Goal: Complete application form

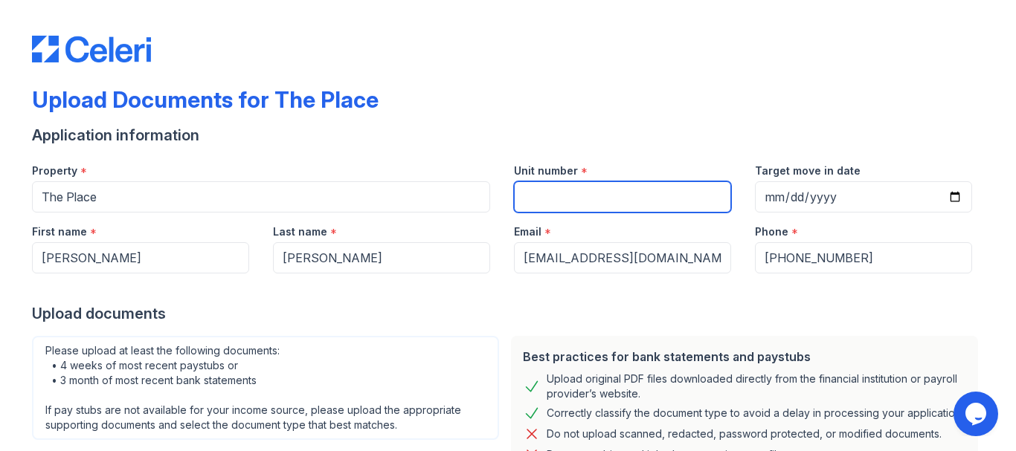
click at [667, 201] on input "Unit number" at bounding box center [622, 196] width 217 height 31
type input "1022"
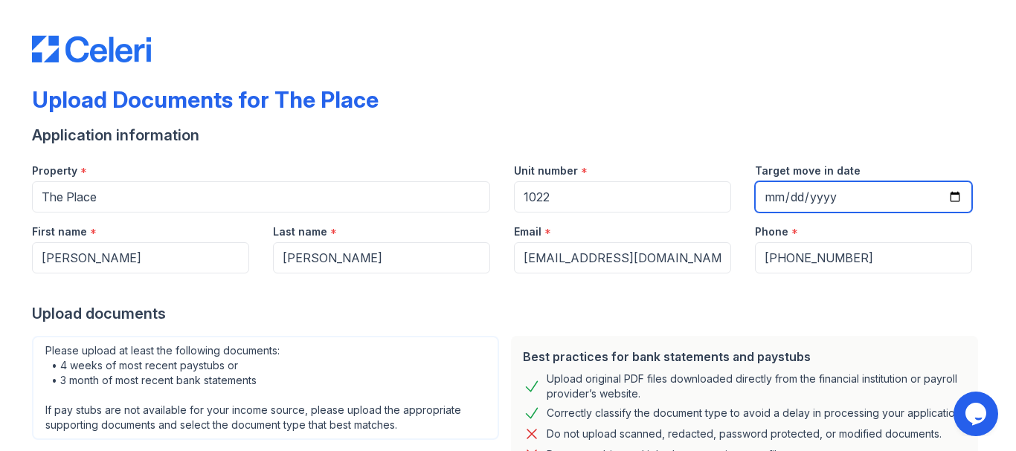
click at [944, 199] on input "Target move in date" at bounding box center [863, 196] width 217 height 31
type input "[DATE]"
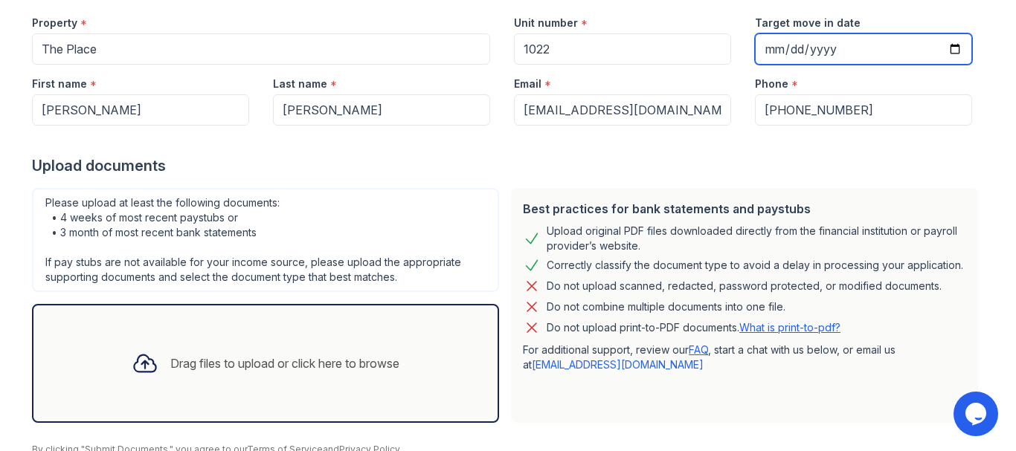
scroll to position [212, 0]
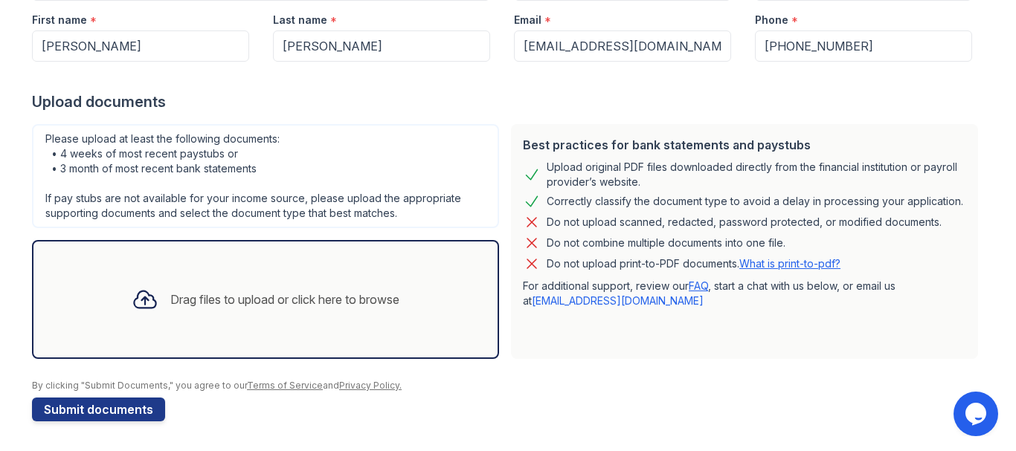
click at [296, 304] on div "Drag files to upload or click here to browse" at bounding box center [284, 300] width 229 height 18
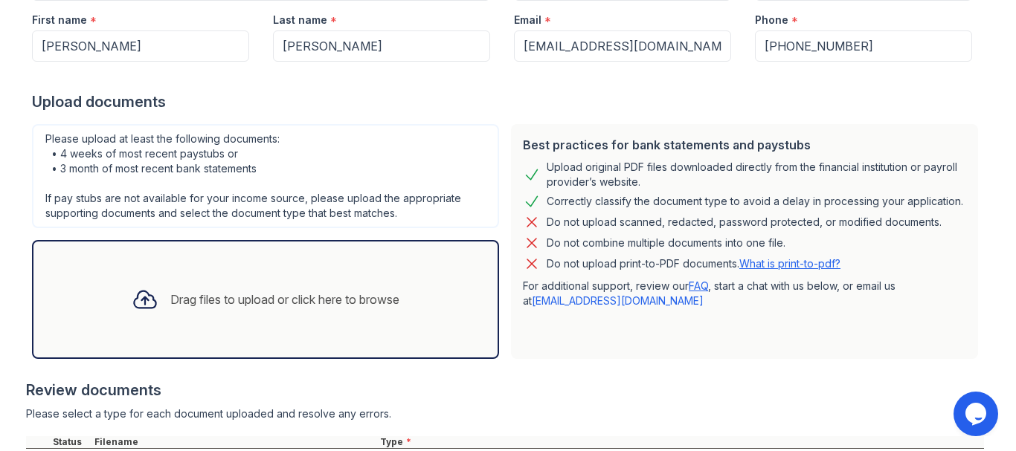
click at [350, 306] on div "Drag files to upload or click here to browse" at bounding box center [284, 300] width 229 height 18
click at [444, 308] on div "Drag files to upload or click here to browse" at bounding box center [265, 299] width 467 height 119
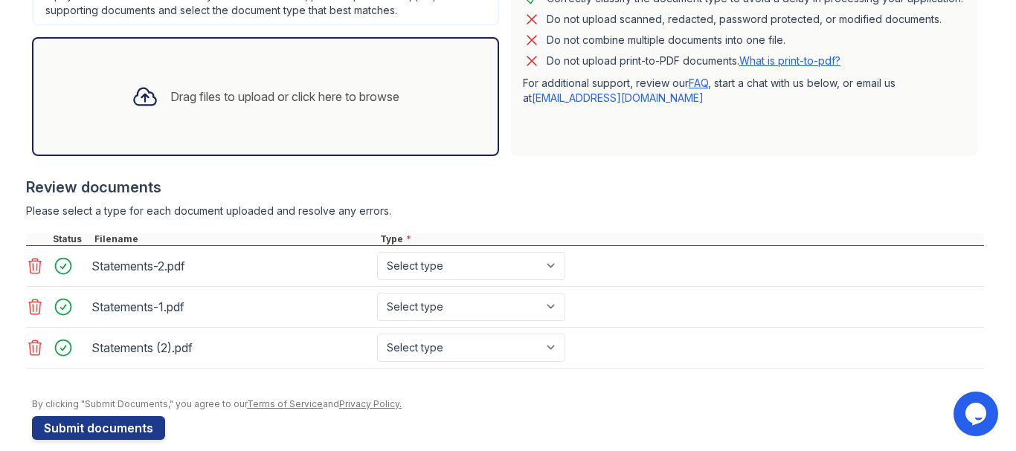
scroll to position [434, 0]
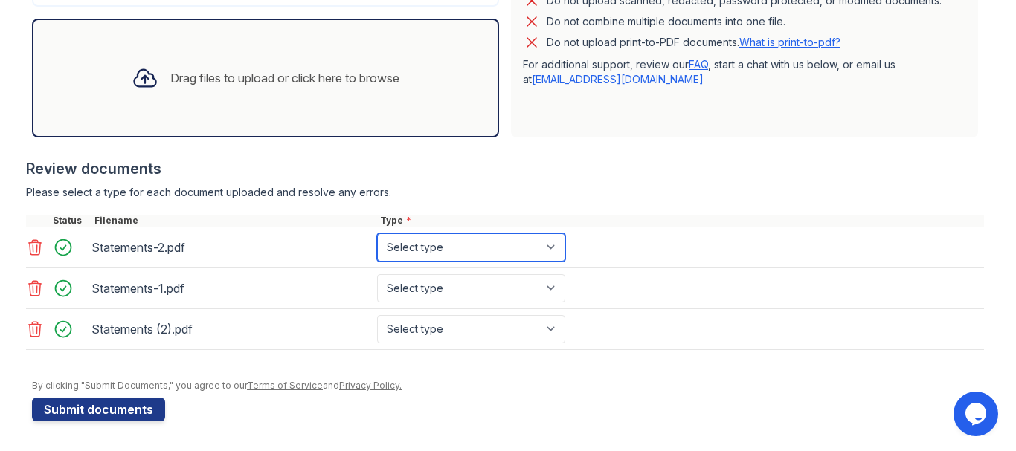
click at [551, 251] on select "Select type Paystub Bank Statement Offer Letter Tax Documents Benefit Award Let…" at bounding box center [471, 248] width 188 height 28
select select "bank_statement"
click at [377, 234] on select "Select type Paystub Bank Statement Offer Letter Tax Documents Benefit Award Let…" at bounding box center [471, 248] width 188 height 28
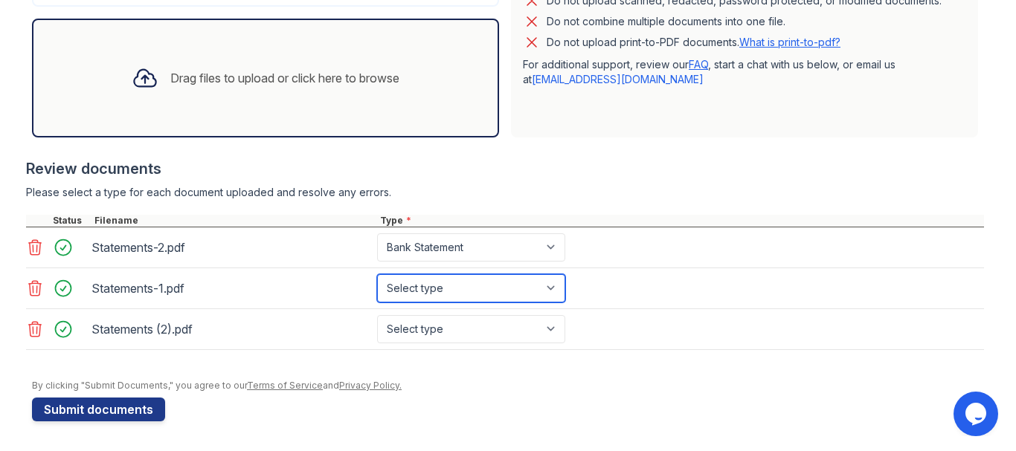
click at [545, 289] on select "Select type Paystub Bank Statement Offer Letter Tax Documents Benefit Award Let…" at bounding box center [471, 288] width 188 height 28
select select "bank_statement"
click at [377, 274] on select "Select type Paystub Bank Statement Offer Letter Tax Documents Benefit Award Let…" at bounding box center [471, 288] width 188 height 28
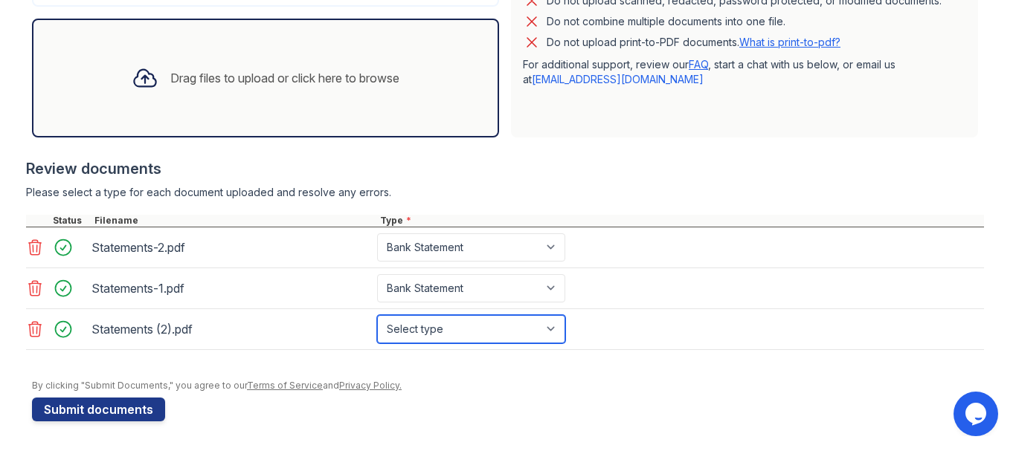
click at [550, 320] on select "Select type Paystub Bank Statement Offer Letter Tax Documents Benefit Award Let…" at bounding box center [471, 329] width 188 height 28
select select "bank_statement"
click at [377, 315] on select "Select type Paystub Bank Statement Offer Letter Tax Documents Benefit Award Let…" at bounding box center [471, 329] width 188 height 28
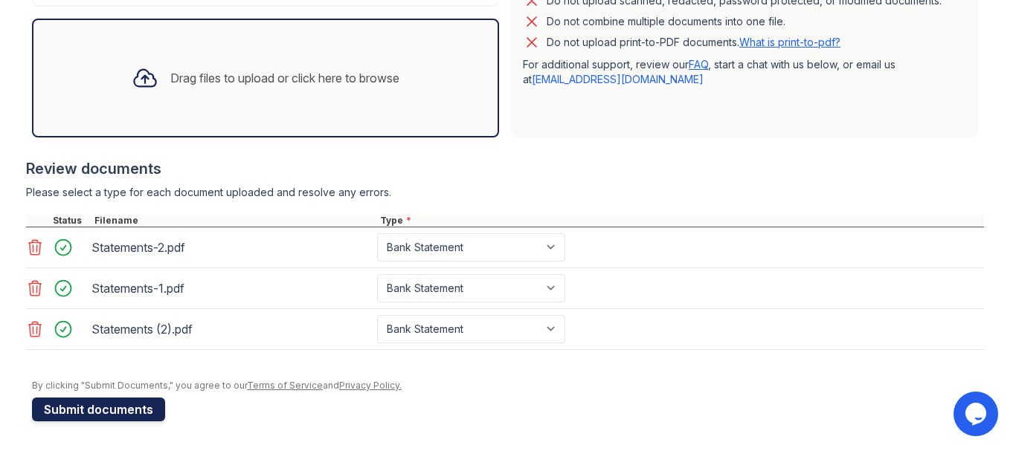
click at [106, 410] on button "Submit documents" at bounding box center [98, 410] width 133 height 24
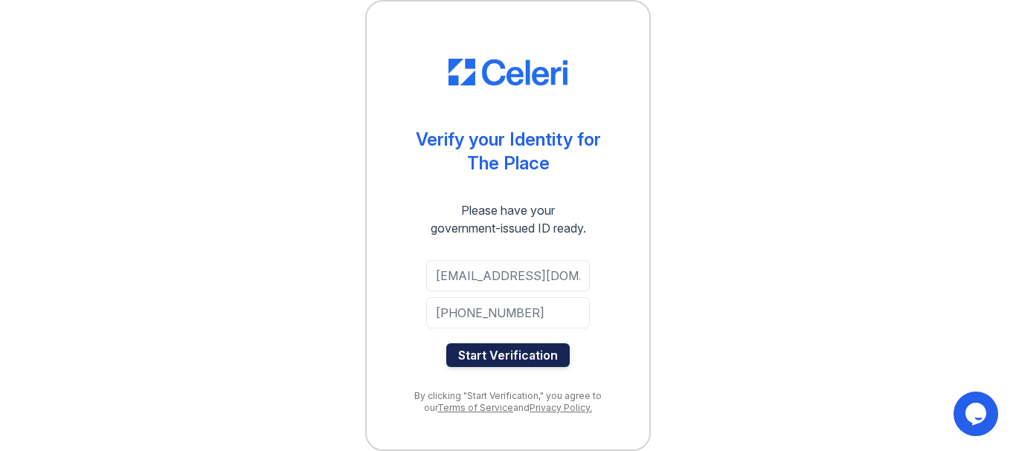
click at [544, 348] on button "Start Verification" at bounding box center [507, 356] width 123 height 24
